Goal: Task Accomplishment & Management: Use online tool/utility

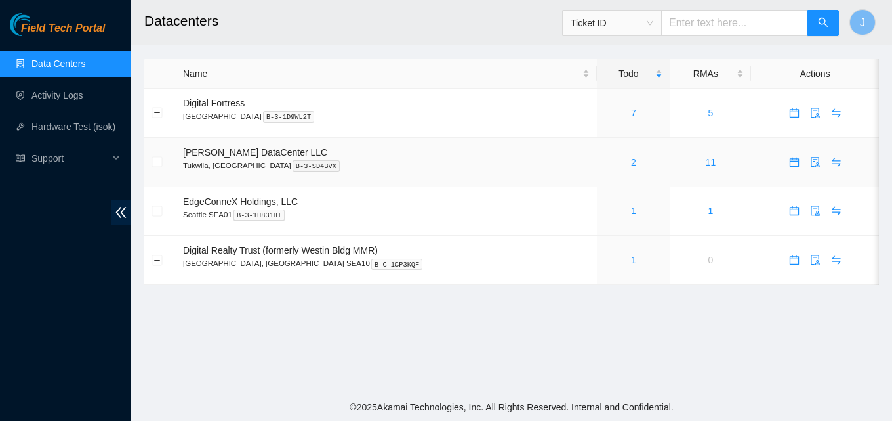
click at [611, 163] on div "2" at bounding box center [633, 162] width 58 height 14
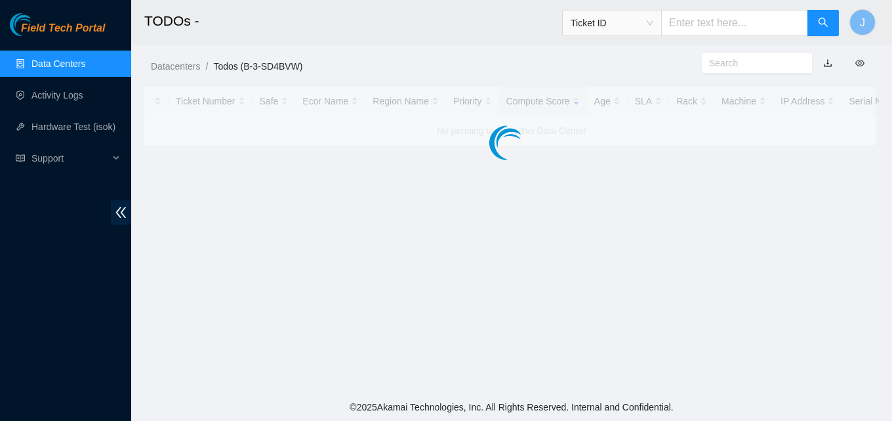
click at [608, 161] on main "TODOs - Ticket ID J Datacenters / Todos (B-3-SD4BVW) / Ticket Number Safe Ecor …" at bounding box center [511, 196] width 761 height 393
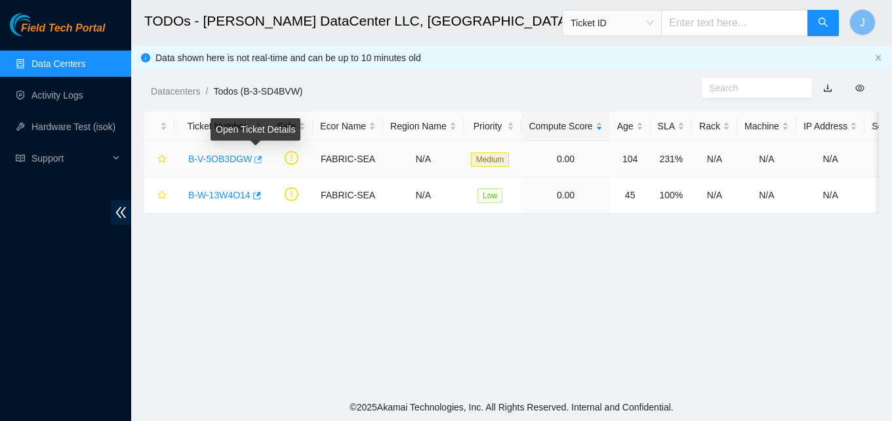
click at [256, 157] on icon "button" at bounding box center [259, 158] width 8 height 7
click at [43, 100] on link "Activity Logs" at bounding box center [57, 95] width 52 height 10
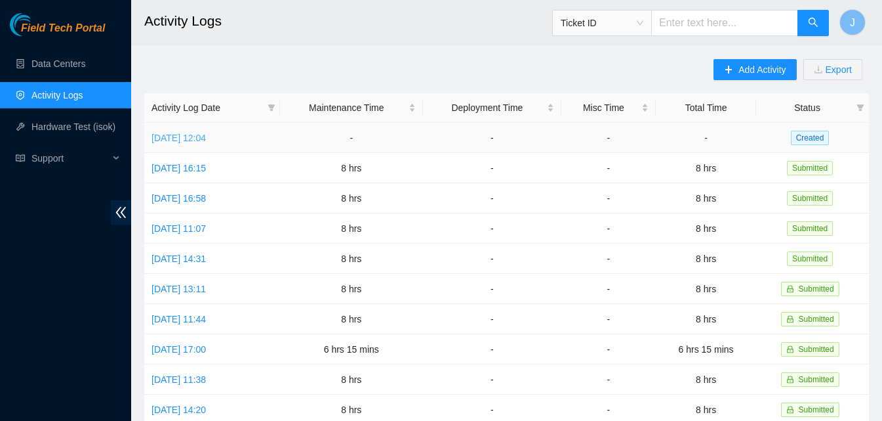
click at [195, 141] on link "Tue, 07 Oct 2025 12:04" at bounding box center [179, 138] width 54 height 10
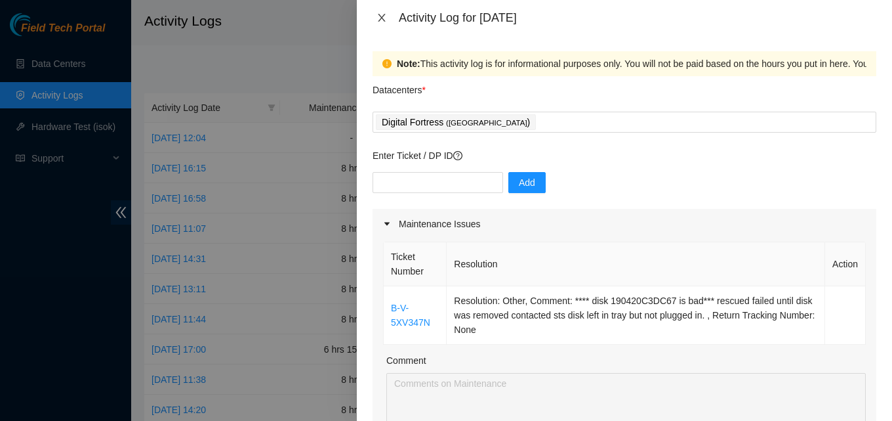
click at [378, 17] on icon "close" at bounding box center [382, 17] width 10 height 10
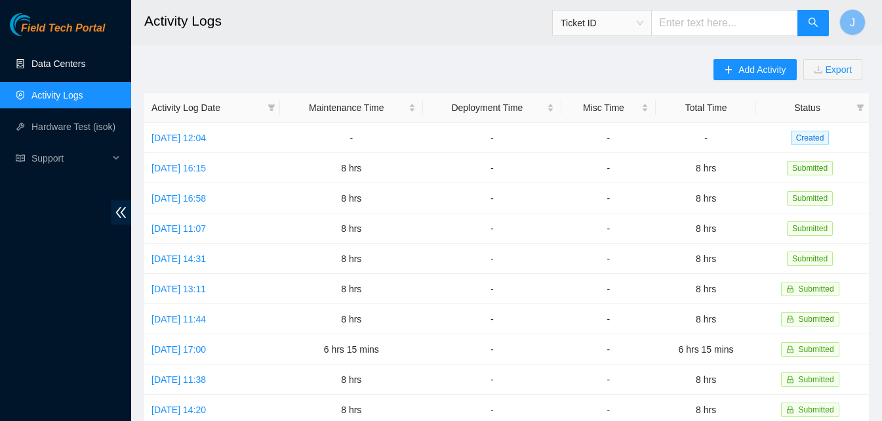
click at [56, 66] on link "Data Centers" at bounding box center [58, 63] width 54 height 10
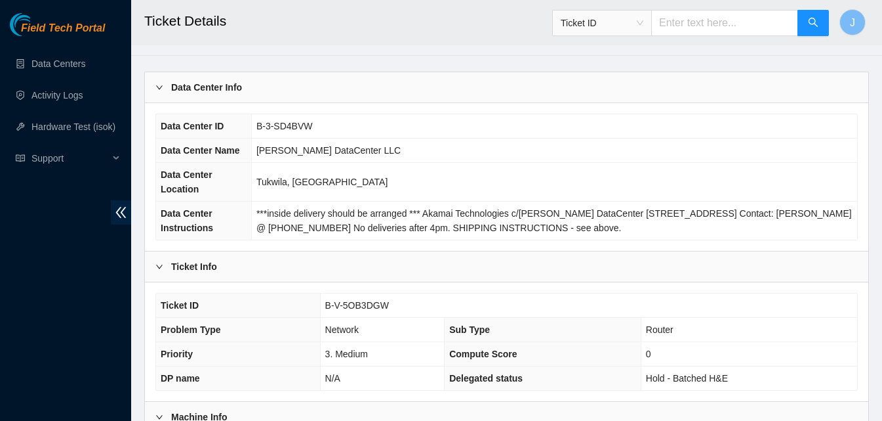
scroll to position [66, 0]
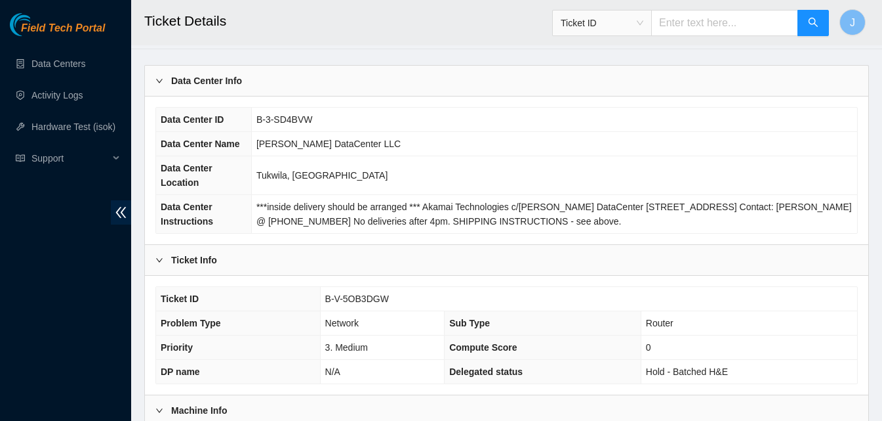
drag, startPoint x: 686, startPoint y: 419, endPoint x: 686, endPoint y: 429, distance: 10.5
click at [686, 355] on html "Field Tech Portal Data Centers Activity Logs Hardware Test (isok) Support Ticke…" at bounding box center [441, 144] width 882 height 421
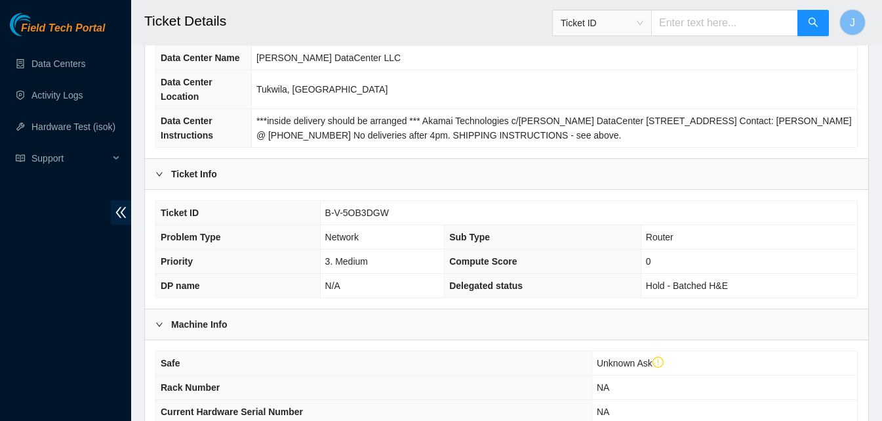
click at [0, 267] on div "Field Tech Portal Data Centers Activity Logs Hardware Test (isok) Support" at bounding box center [65, 216] width 131 height 407
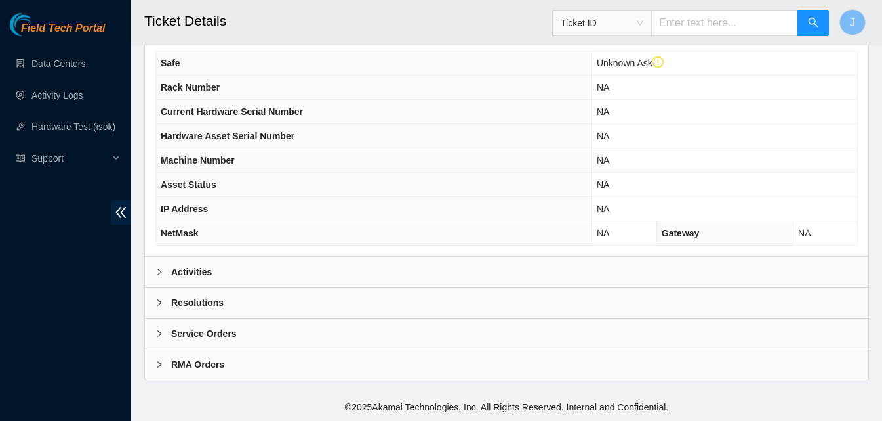
drag, startPoint x: 361, startPoint y: 275, endPoint x: 505, endPoint y: 187, distance: 168.4
click at [370, 267] on div "Activities" at bounding box center [507, 272] width 724 height 30
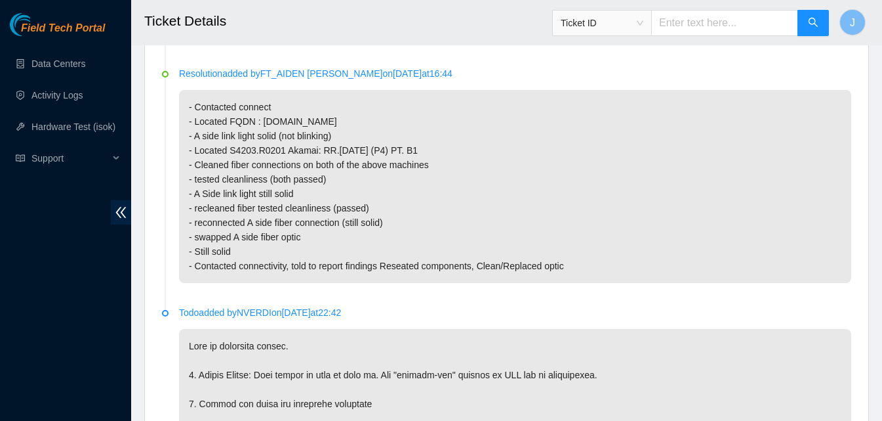
scroll to position [517, 0]
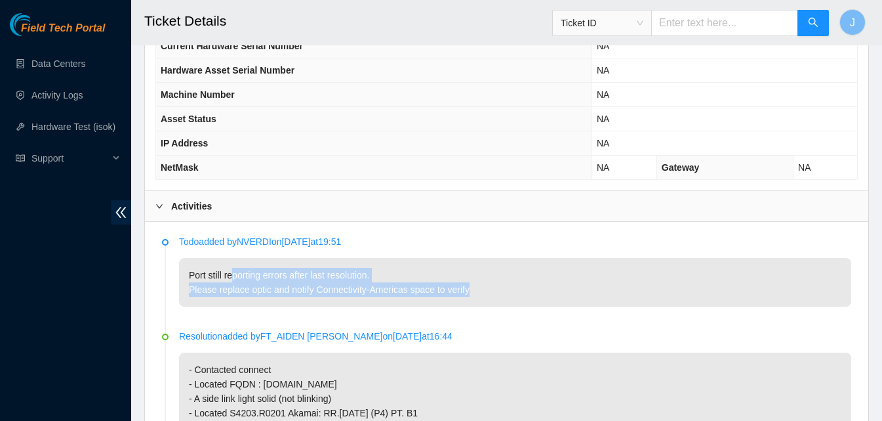
drag, startPoint x: 232, startPoint y: 277, endPoint x: 539, endPoint y: 293, distance: 307.4
click at [539, 293] on p "Port still reporting errors after last resolution. Please replace optic and not…" at bounding box center [515, 282] width 672 height 49
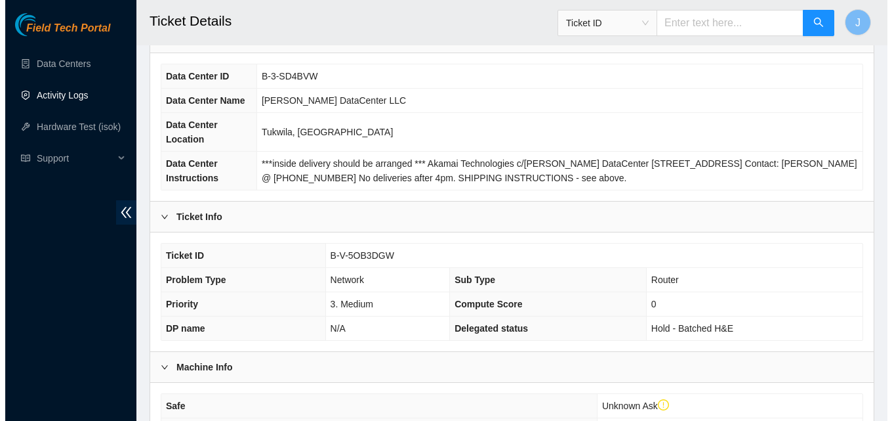
scroll to position [0, 0]
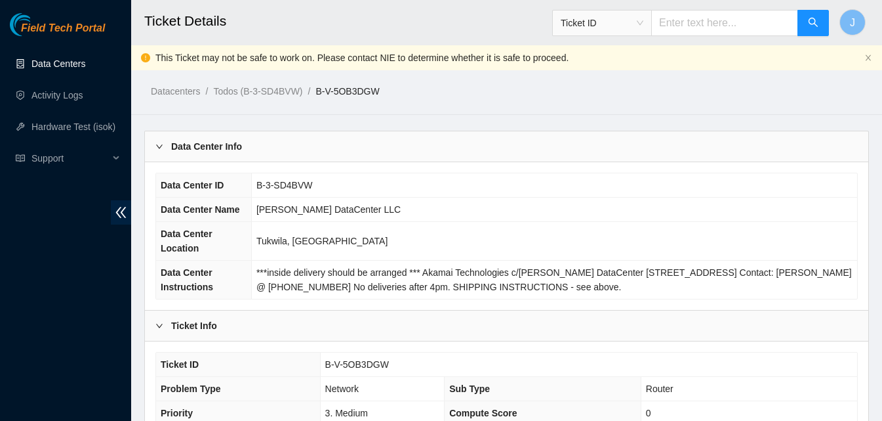
click at [31, 60] on link "Data Centers" at bounding box center [58, 63] width 54 height 10
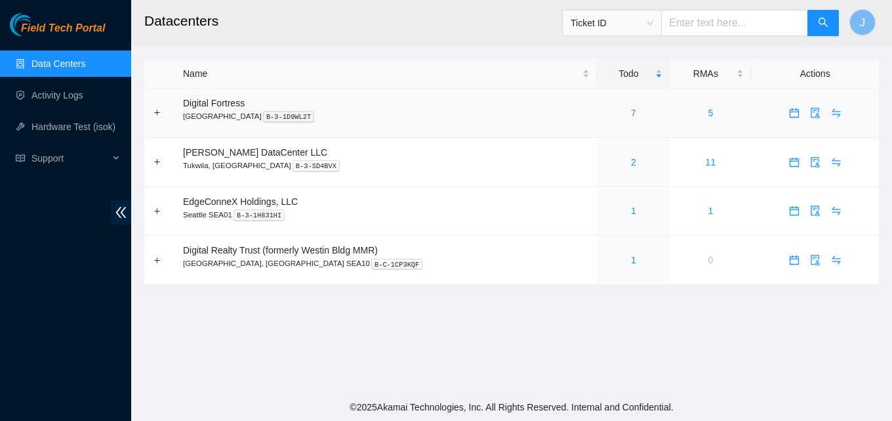
click at [604, 112] on div "7" at bounding box center [633, 113] width 58 height 14
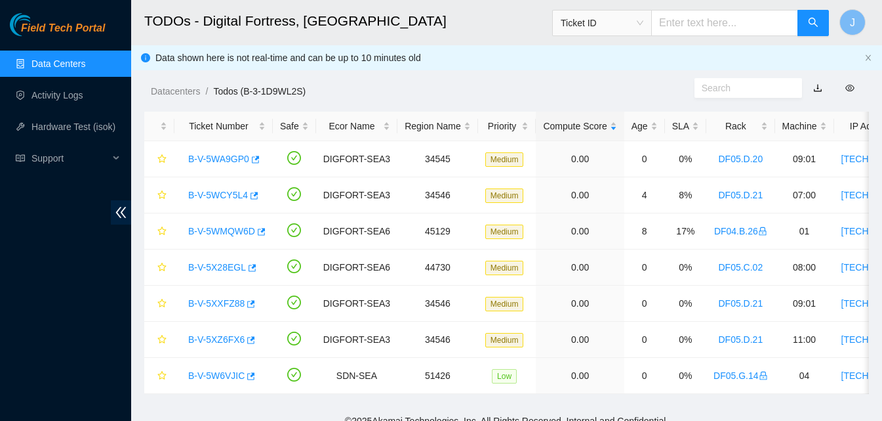
click at [76, 245] on div "Field Tech Portal Data Centers Activity Logs Hardware Test (isok) Support" at bounding box center [65, 216] width 131 height 407
click at [56, 58] on link "Data Centers" at bounding box center [58, 63] width 54 height 10
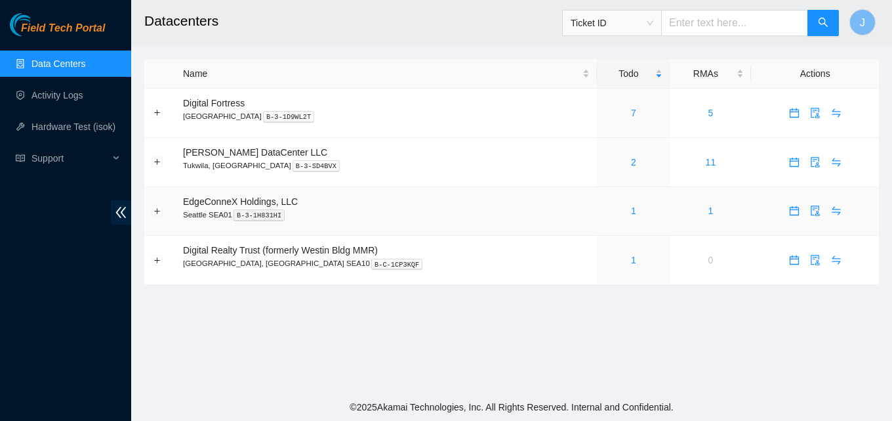
click at [612, 211] on div "1" at bounding box center [633, 210] width 58 height 14
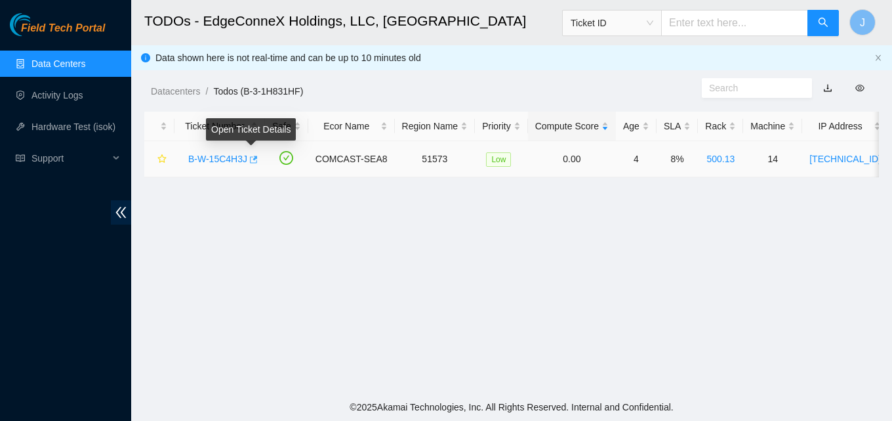
click at [249, 158] on icon "button" at bounding box center [252, 159] width 9 height 9
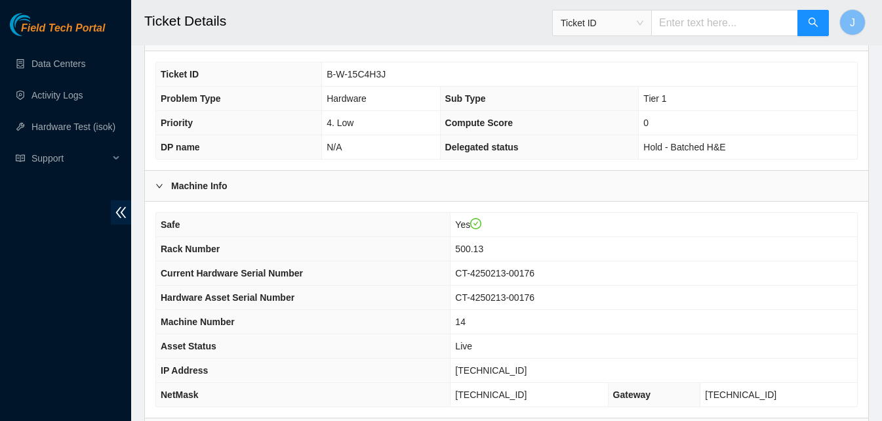
scroll to position [459, 0]
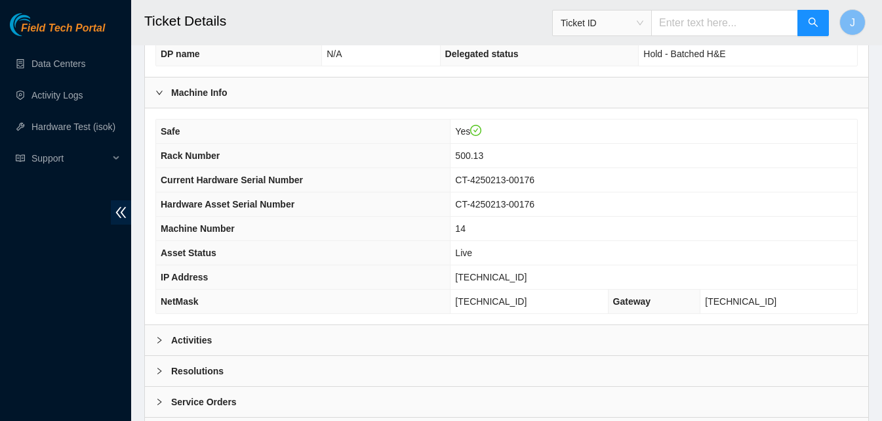
drag, startPoint x: 230, startPoint y: 331, endPoint x: 423, endPoint y: 207, distance: 230.2
click at [236, 325] on div "Activities" at bounding box center [507, 340] width 724 height 30
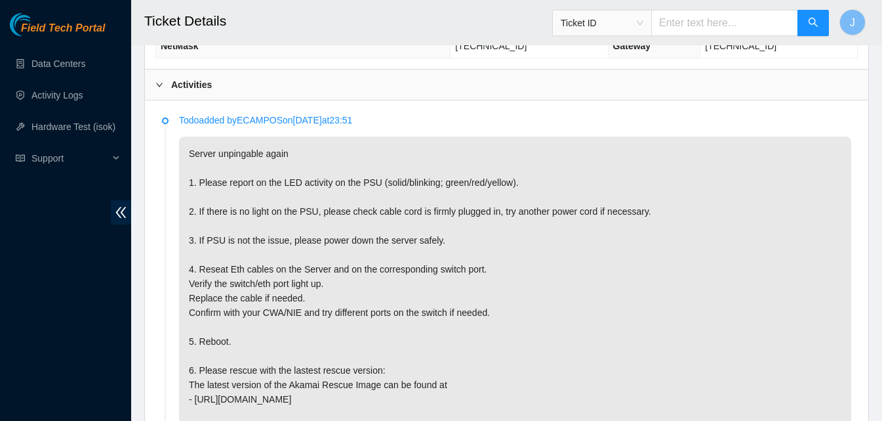
scroll to position [722, 0]
